Goal: Task Accomplishment & Management: Manage account settings

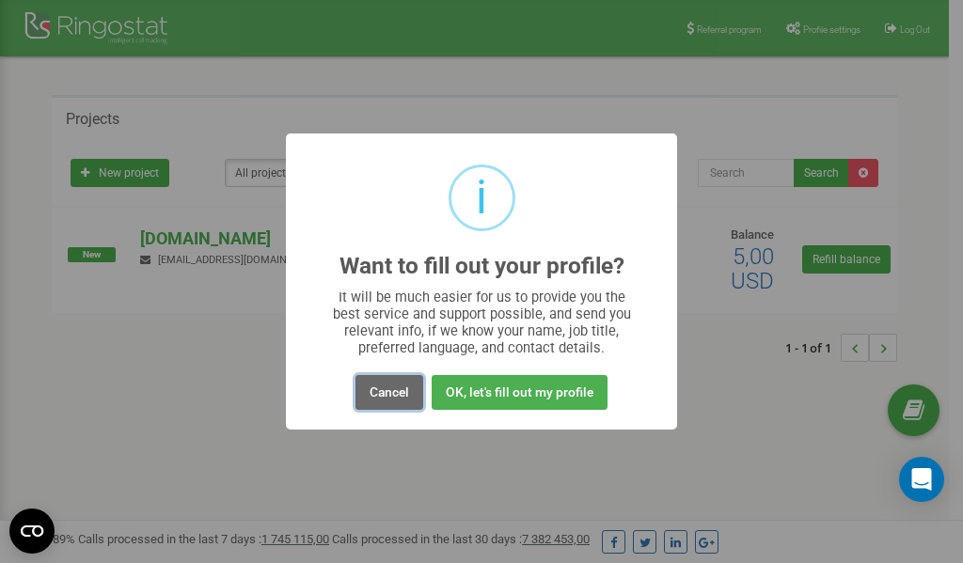
click at [385, 389] on button "Cancel" at bounding box center [389, 392] width 68 height 35
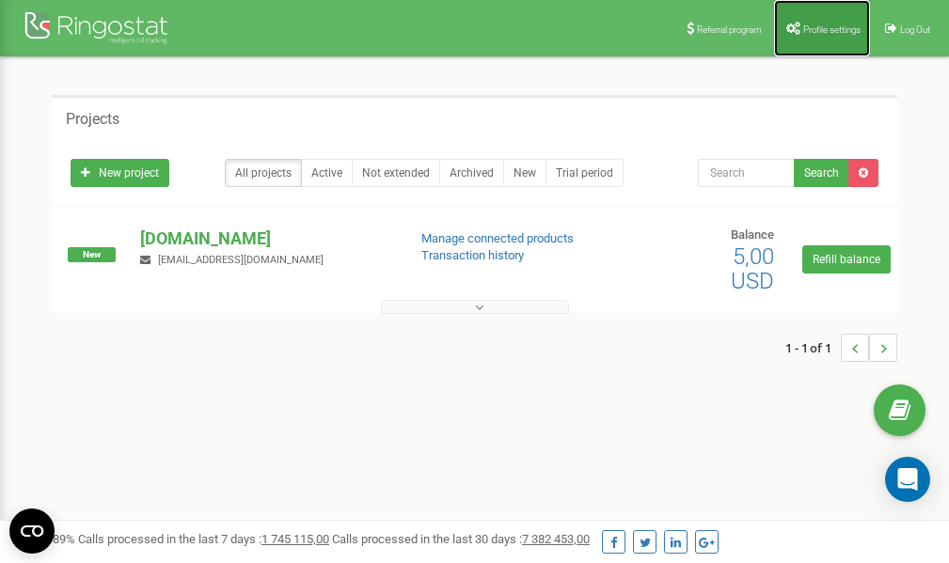
click at [828, 22] on link "Profile settings" at bounding box center [822, 28] width 96 height 56
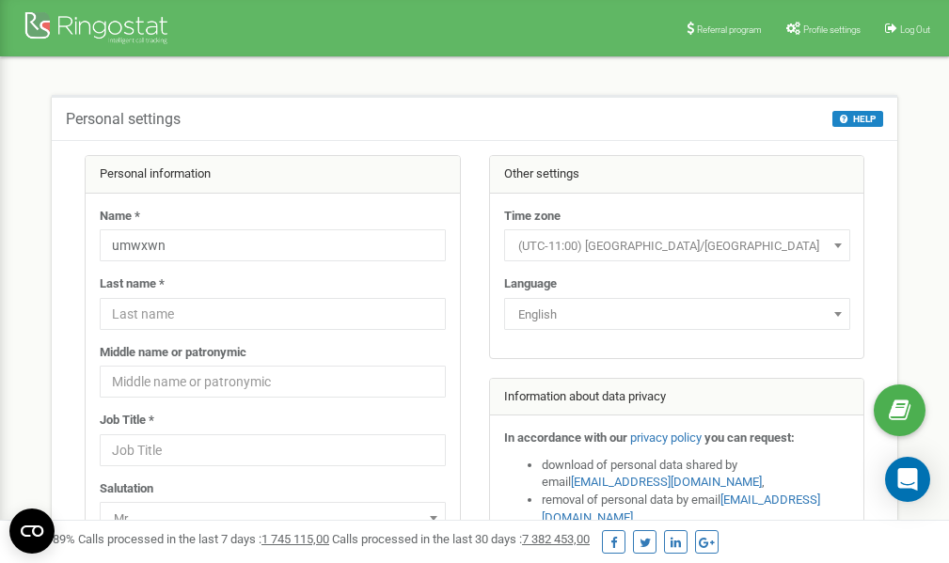
scroll to position [94, 0]
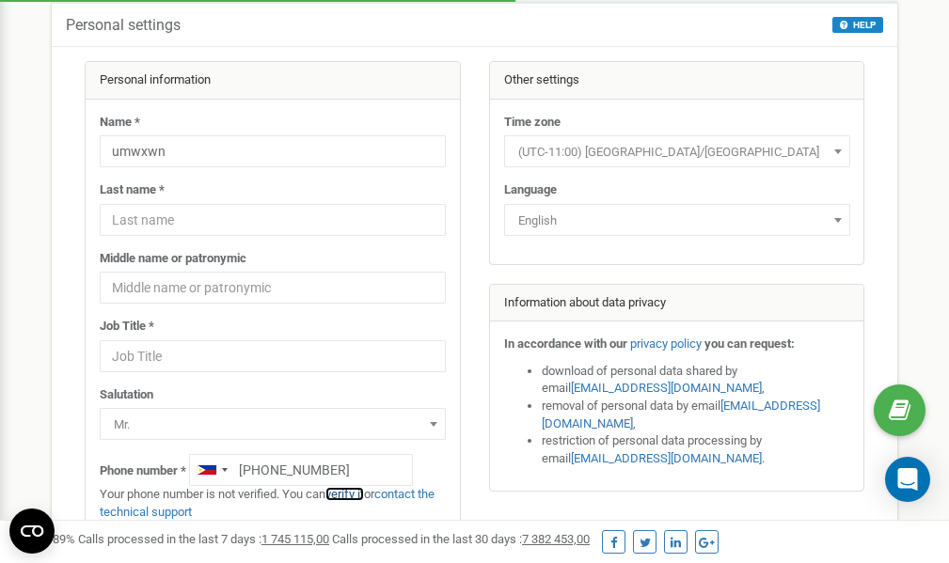
click at [357, 494] on link "verify it" at bounding box center [344, 494] width 39 height 14
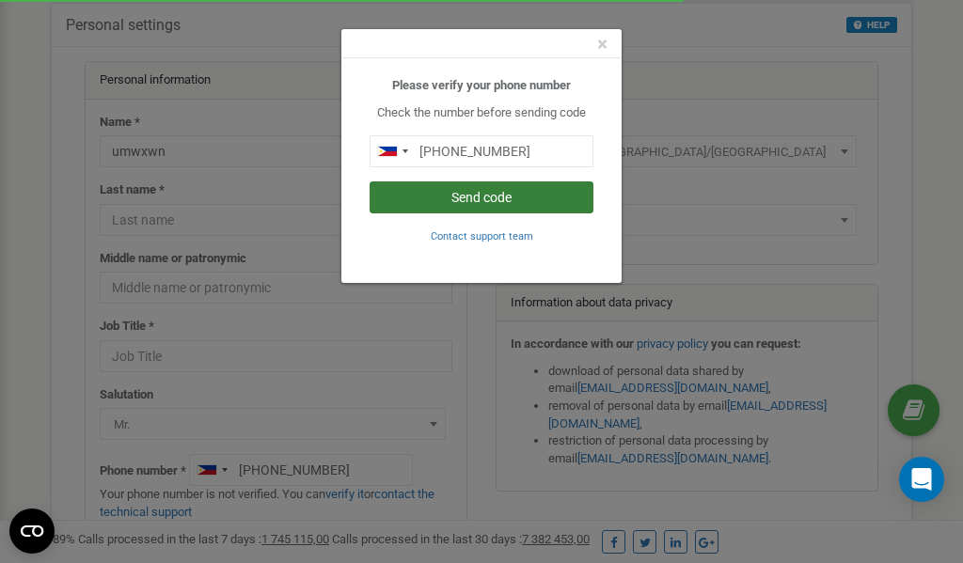
click at [454, 199] on button "Send code" at bounding box center [482, 197] width 224 height 32
